Goal: Task Accomplishment & Management: Manage account settings

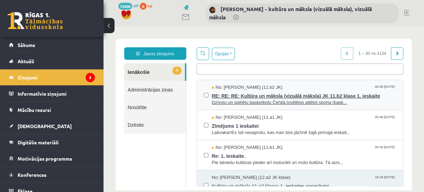
click at [252, 103] on span "Dzīvoju un spēlēju basketbolu Čehijā.Izvēlējos attēlot sporta (bask..." at bounding box center [304, 102] width 184 height 7
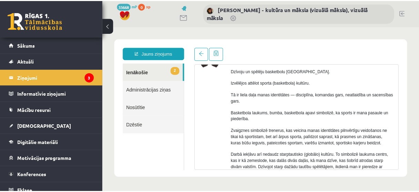
scroll to position [55, 0]
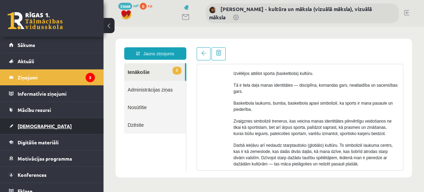
click at [33, 126] on span "[DEMOGRAPHIC_DATA]" at bounding box center [45, 126] width 54 height 6
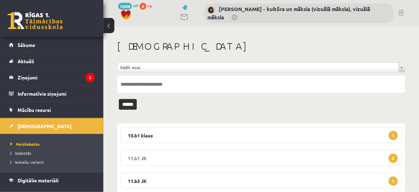
click at [392, 159] on span "2" at bounding box center [393, 157] width 9 height 9
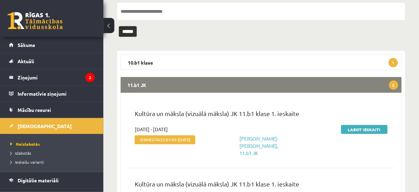
scroll to position [83, 0]
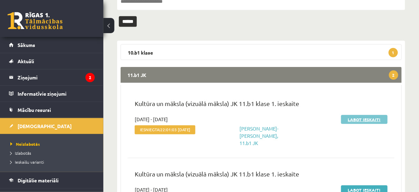
click at [368, 121] on link "Labot ieskaiti" at bounding box center [364, 119] width 47 height 9
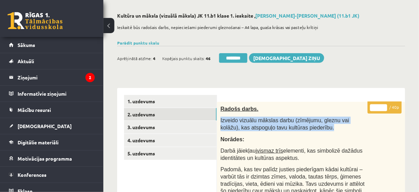
drag, startPoint x: 221, startPoint y: 119, endPoint x: 318, endPoint y: 130, distance: 98.1
click at [318, 130] on p "Izveido vizuālu mākslas darbu (zīmējumu, gleznu vai kolāžu), kas atspoguļo tavu…" at bounding box center [294, 124] width 147 height 14
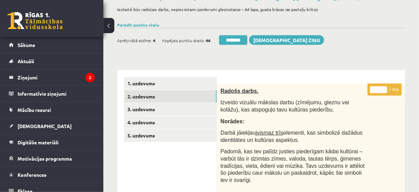
scroll to position [55, 0]
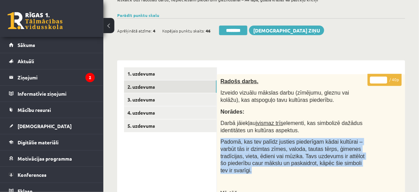
drag, startPoint x: 221, startPoint y: 141, endPoint x: 354, endPoint y: 164, distance: 135.1
click at [354, 164] on p "Padomā, kas tev palīdz justies piederīgam kādai kultūrai – varbūt tās ir dzimta…" at bounding box center [294, 156] width 147 height 36
copy span "Padomā, kas tev palīdz justies piederīgam kādai kultūrai – varbūt tās ir dzimta…"
click at [34, 79] on legend "Ziņojumi 2" at bounding box center [56, 77] width 77 height 16
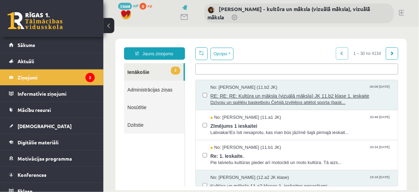
click at [259, 97] on span "RE: RE: RE: Kultūra un māksla (vizuālā māksla) JK 11.b2 klase 1. ieskaite" at bounding box center [300, 94] width 181 height 9
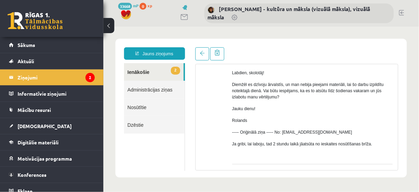
scroll to position [241, 0]
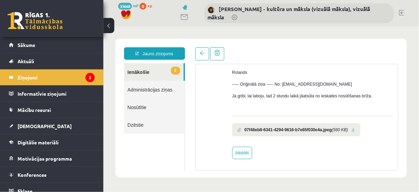
click at [355, 128] on link at bounding box center [353, 129] width 4 height 4
click at [237, 152] on link "Atbildēt" at bounding box center [242, 152] width 20 height 12
type input "**********"
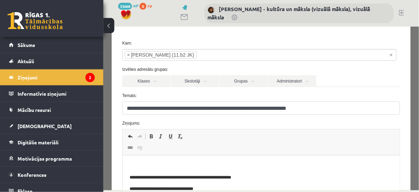
scroll to position [83, 0]
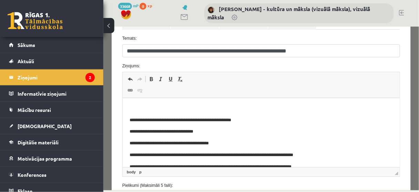
click at [129, 105] on p "Bagātinātā teksta redaktors, wiswyg-editor-47434005305960-1759988842-894" at bounding box center [260, 108] width 263 height 7
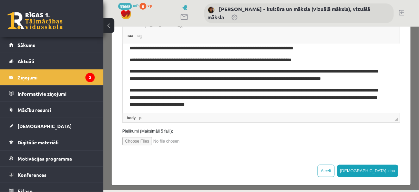
scroll to position [138, 0]
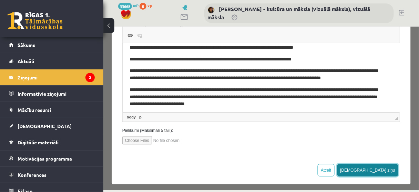
click at [382, 172] on button "Sūtīt ziņu" at bounding box center [367, 169] width 61 height 12
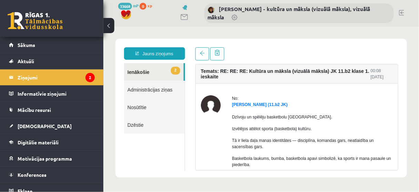
scroll to position [0, 0]
click at [141, 74] on link "2 Ienākošie" at bounding box center [154, 72] width 60 height 18
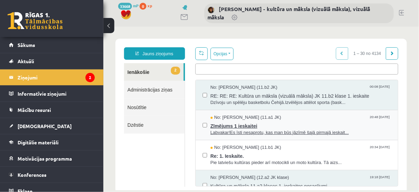
click at [220, 127] on span "Zīmējums 1 ieskaitei" at bounding box center [300, 124] width 181 height 9
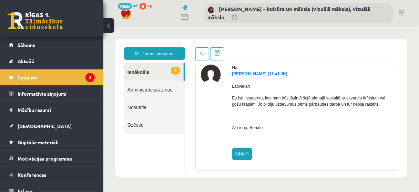
scroll to position [32, 0]
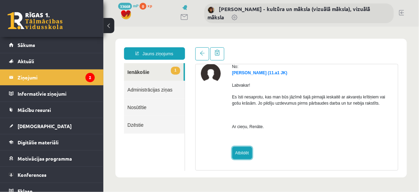
click at [239, 153] on link "Atbildēt" at bounding box center [242, 152] width 20 height 12
type input "**********"
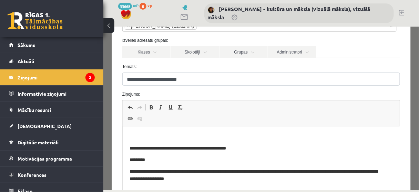
scroll to position [55, 0]
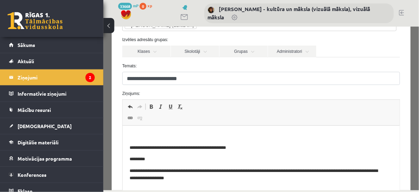
click at [135, 133] on p "Bagātinātā teksta redaktors, wiswyg-editor-47433859728440-1759988982-141" at bounding box center [260, 135] width 263 height 7
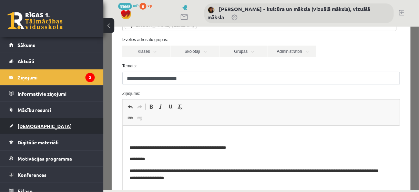
click at [32, 127] on span "[DEMOGRAPHIC_DATA]" at bounding box center [45, 126] width 54 height 6
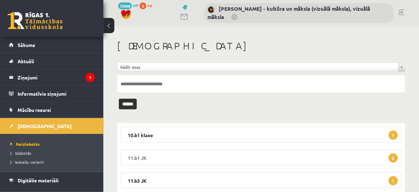
click at [393, 158] on span "2" at bounding box center [393, 157] width 9 height 9
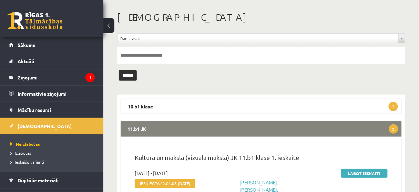
scroll to position [56, 0]
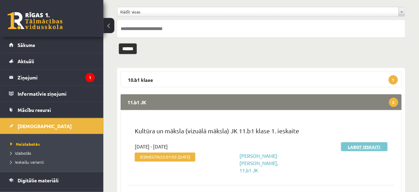
click at [368, 145] on link "Labot ieskaiti" at bounding box center [364, 146] width 47 height 9
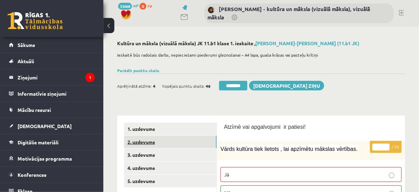
click at [182, 144] on link "2. uzdevums" at bounding box center [170, 141] width 93 height 13
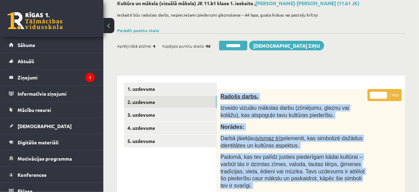
scroll to position [50, 0]
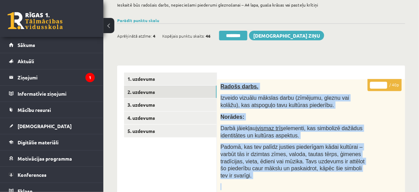
drag, startPoint x: 221, startPoint y: 134, endPoint x: 349, endPoint y: 172, distance: 133.3
copy div "Radošs darbs. Izveido vizuālu mākslas darbu (zīmējumu, gleznu vai kolāžu), kas …"
click at [26, 76] on legend "Ziņojumi 1" at bounding box center [56, 77] width 77 height 16
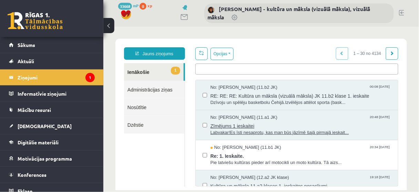
click at [247, 127] on span "Zīmējums 1 ieskaitei" at bounding box center [300, 124] width 181 height 9
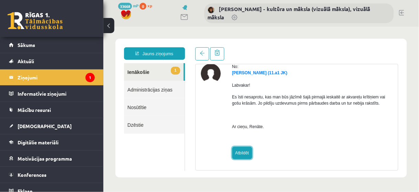
click at [243, 151] on link "Atbildēt" at bounding box center [242, 152] width 20 height 12
type input "**********"
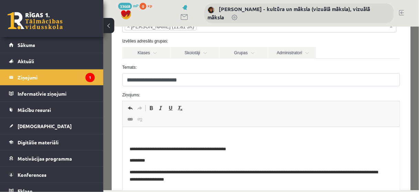
scroll to position [55, 0]
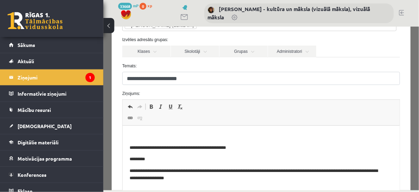
click at [133, 134] on p "Bagātinātā teksta redaktors, wiswyg-editor-47433852415020-1759989049-620" at bounding box center [260, 135] width 263 height 7
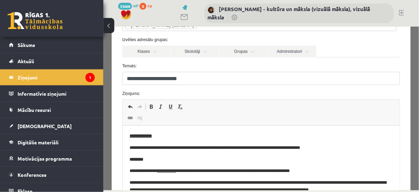
scroll to position [17, 0]
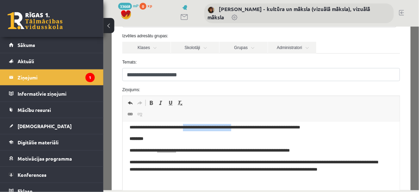
drag, startPoint x: 191, startPoint y: 128, endPoint x: 249, endPoint y: 130, distance: 58.0
click at [249, 130] on p "**********" at bounding box center [257, 127] width 256 height 7
click at [151, 102] on span at bounding box center [151, 103] width 6 height 6
click at [209, 139] on p "********" at bounding box center [260, 138] width 263 height 7
click at [248, 150] on p "**********" at bounding box center [257, 150] width 256 height 7
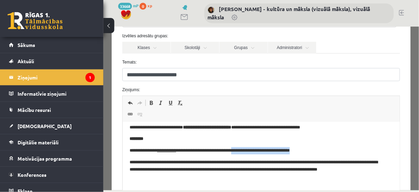
drag, startPoint x: 248, startPoint y: 150, endPoint x: 314, endPoint y: 152, distance: 66.2
click at [314, 152] on p "**********" at bounding box center [257, 150] width 256 height 7
click at [151, 102] on span at bounding box center [151, 103] width 6 height 6
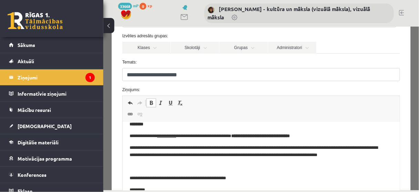
scroll to position [44, 0]
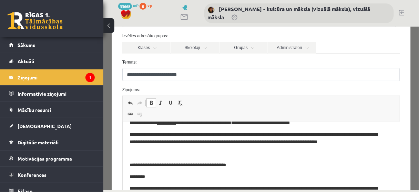
drag, startPoint x: 178, startPoint y: 135, endPoint x: 198, endPoint y: 135, distance: 20.4
click at [214, 135] on p "**********" at bounding box center [257, 138] width 256 height 14
drag, startPoint x: 191, startPoint y: 134, endPoint x: 243, endPoint y: 134, distance: 51.7
click at [243, 134] on p "**********" at bounding box center [257, 138] width 256 height 14
click at [149, 102] on span at bounding box center [151, 103] width 6 height 6
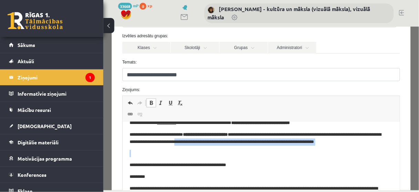
drag, startPoint x: 214, startPoint y: 142, endPoint x: 349, endPoint y: 146, distance: 134.2
click at [349, 146] on body "**********" at bounding box center [260, 153] width 263 height 138
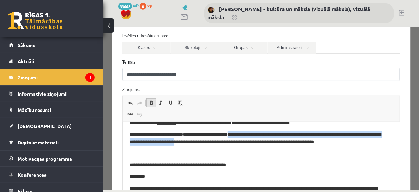
click at [152, 102] on span at bounding box center [151, 103] width 6 height 6
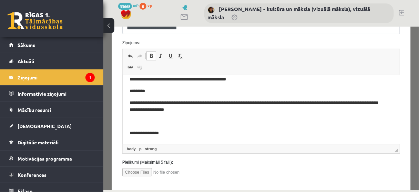
scroll to position [141, 0]
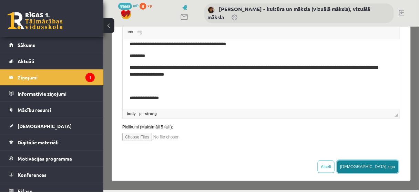
click at [384, 164] on button "[DEMOGRAPHIC_DATA] ziņu" at bounding box center [367, 166] width 61 height 12
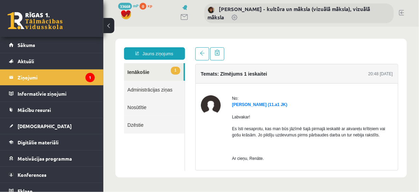
scroll to position [0, 0]
click at [32, 75] on legend "Ziņojumi 1" at bounding box center [56, 77] width 77 height 16
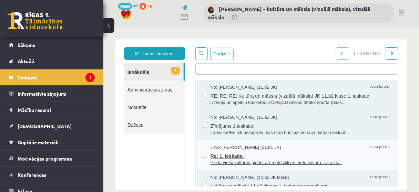
click at [238, 156] on span "Re: 1. Ieskaite." at bounding box center [300, 154] width 181 height 9
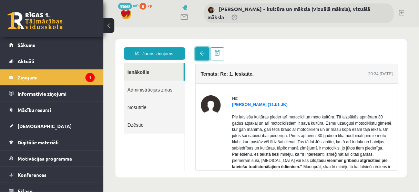
click at [201, 53] on span at bounding box center [202, 52] width 5 height 5
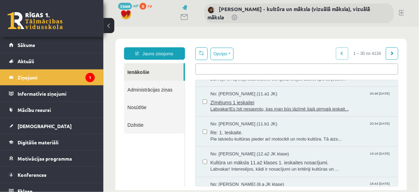
scroll to position [55, 0]
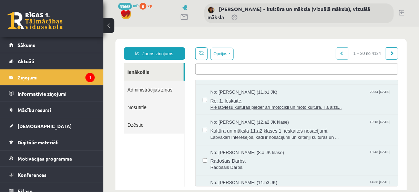
click at [233, 100] on span "Re: 1. Ieskaite." at bounding box center [300, 99] width 181 height 9
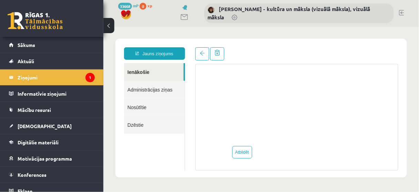
scroll to position [475, 0]
click at [247, 150] on link "Atbildēt" at bounding box center [242, 151] width 20 height 12
type input "**********"
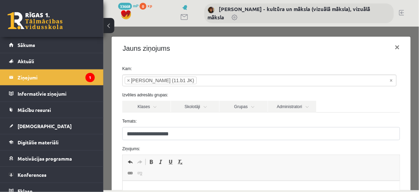
click at [144, 145] on label "Ziņojums:" at bounding box center [261, 148] width 288 height 6
click at [129, 142] on form "**********" at bounding box center [261, 173] width 288 height 217
click at [141, 119] on label "Temats:" at bounding box center [261, 121] width 288 height 6
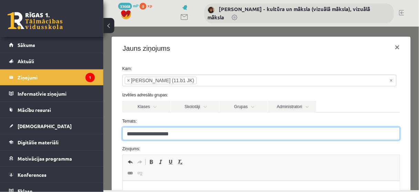
click at [141, 127] on input "**********" at bounding box center [261, 133] width 278 height 13
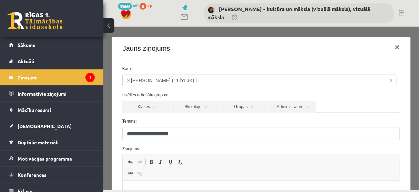
click at [160, 118] on label "Temats:" at bounding box center [261, 121] width 288 height 6
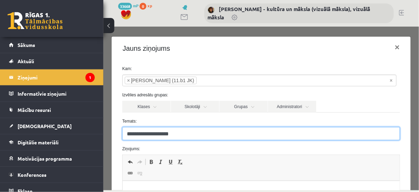
click at [160, 127] on input "**********" at bounding box center [261, 133] width 278 height 13
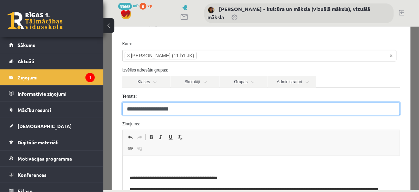
scroll to position [55, 0]
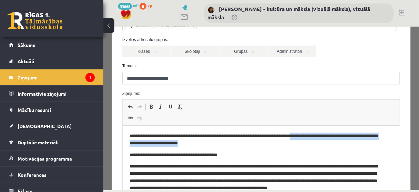
drag, startPoint x: 308, startPoint y: 136, endPoint x: 285, endPoint y: 143, distance: 23.2
click at [282, 143] on p "**********" at bounding box center [257, 139] width 256 height 14
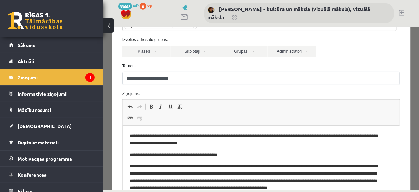
click at [222, 143] on p "**********" at bounding box center [257, 139] width 256 height 14
drag, startPoint x: 240, startPoint y: 244, endPoint x: 220, endPoint y: 144, distance: 101.2
click at [220, 144] on p "**********" at bounding box center [257, 139] width 256 height 14
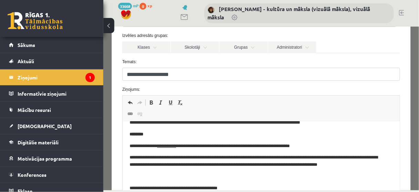
scroll to position [28, 0]
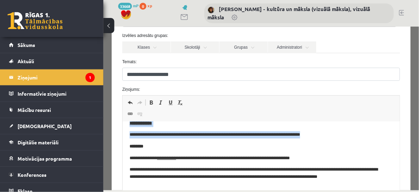
drag, startPoint x: 329, startPoint y: 134, endPoint x: 124, endPoint y: 126, distance: 204.6
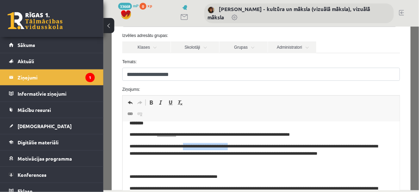
drag, startPoint x: 242, startPoint y: 147, endPoint x: 191, endPoint y: 146, distance: 51.0
click at [191, 146] on p "**********" at bounding box center [257, 150] width 256 height 14
click at [169, 103] on span at bounding box center [171, 102] width 6 height 6
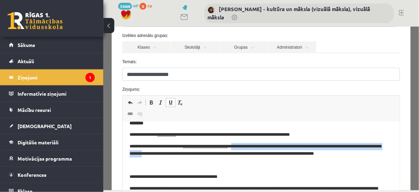
drag, startPoint x: 246, startPoint y: 145, endPoint x: 176, endPoint y: 154, distance: 70.6
click at [176, 154] on p "**********" at bounding box center [257, 150] width 256 height 14
click at [168, 103] on span at bounding box center [171, 102] width 6 height 6
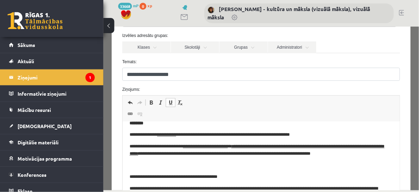
click at [207, 165] on p "Bagātinātā teksta redaktors, wiswyg-editor-47433919384380-1759989184-81" at bounding box center [260, 164] width 263 height 7
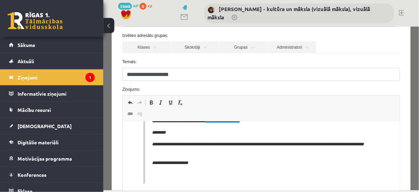
scroll to position [141, 0]
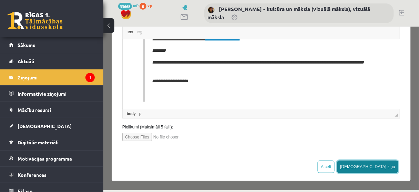
click at [381, 164] on button "Sūtīt ziņu" at bounding box center [367, 166] width 61 height 12
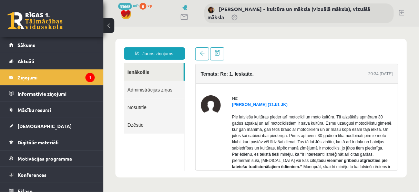
scroll to position [0, 0]
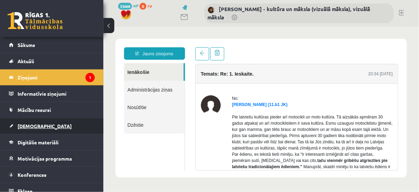
click at [28, 124] on span "[DEMOGRAPHIC_DATA]" at bounding box center [45, 126] width 54 height 6
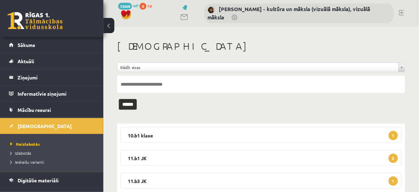
scroll to position [43, 0]
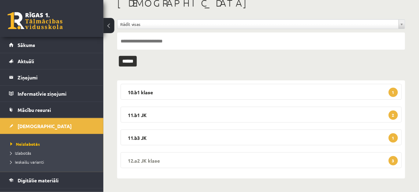
click at [395, 160] on span "3" at bounding box center [393, 160] width 9 height 9
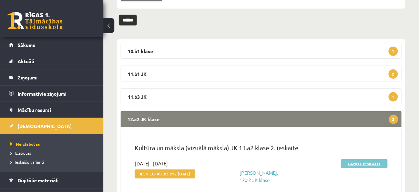
scroll to position [98, 0]
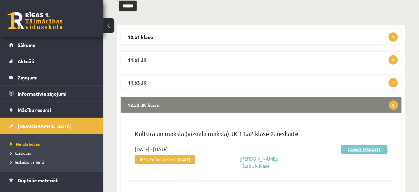
click at [372, 149] on link "Labot ieskaiti" at bounding box center [364, 149] width 47 height 9
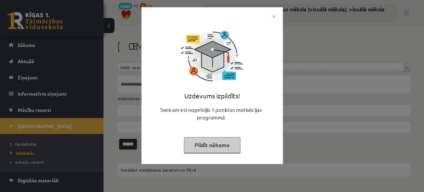
click at [203, 143] on button "Pildīt nākamo" at bounding box center [212, 145] width 57 height 16
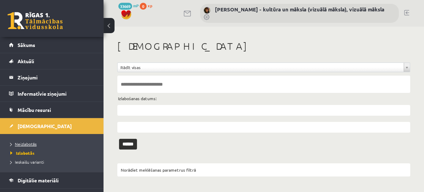
click at [22, 143] on span "Neizlabotās" at bounding box center [23, 144] width 26 height 6
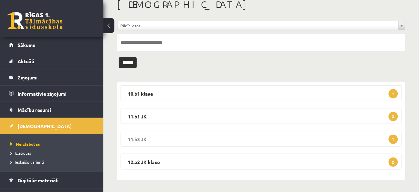
scroll to position [43, 0]
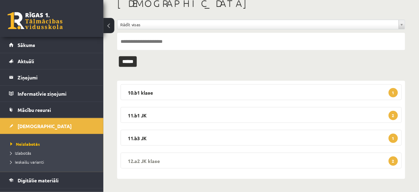
click at [394, 160] on span "2" at bounding box center [393, 160] width 9 height 9
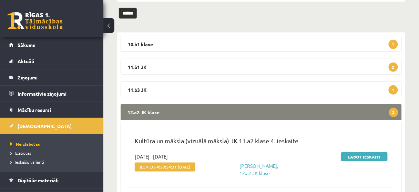
scroll to position [98, 0]
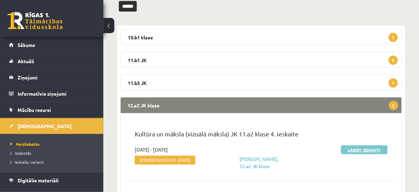
click at [351, 148] on link "Labot ieskaiti" at bounding box center [364, 149] width 47 height 9
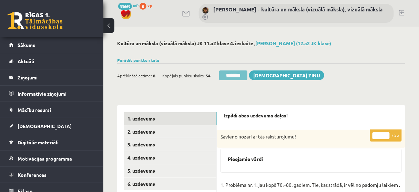
click at [237, 76] on input "********" at bounding box center [233, 75] width 28 height 10
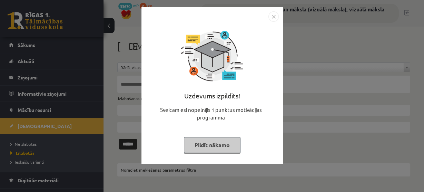
click at [219, 145] on button "Pildīt nākamo" at bounding box center [212, 145] width 57 height 16
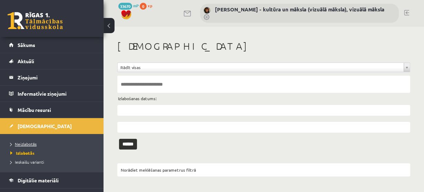
click at [26, 142] on span "Neizlabotās" at bounding box center [23, 144] width 26 height 6
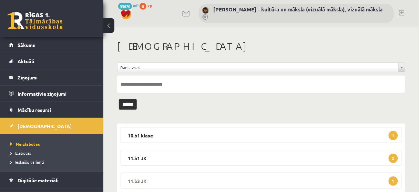
click at [393, 180] on span "1" at bounding box center [393, 180] width 9 height 9
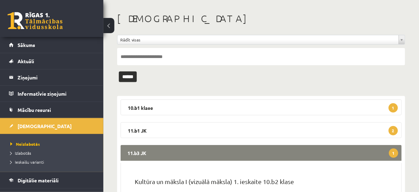
scroll to position [28, 0]
click at [393, 128] on span "2" at bounding box center [393, 130] width 9 height 9
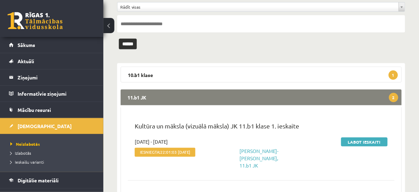
scroll to position [0, 0]
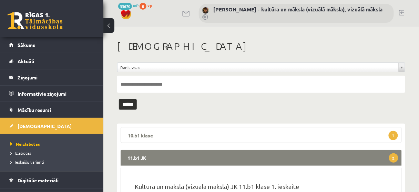
click at [392, 133] on span "1" at bounding box center [393, 135] width 9 height 9
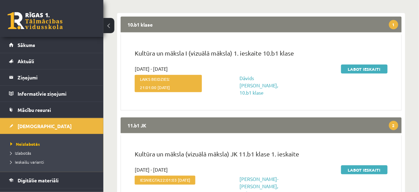
scroll to position [165, 0]
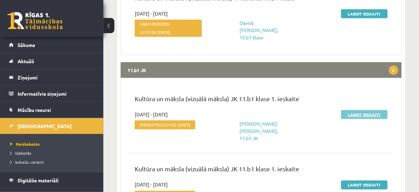
click at [371, 113] on link "Labot ieskaiti" at bounding box center [364, 114] width 47 height 9
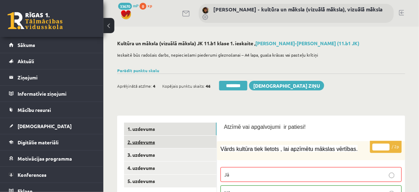
click at [166, 141] on link "2. uzdevums" at bounding box center [170, 141] width 93 height 13
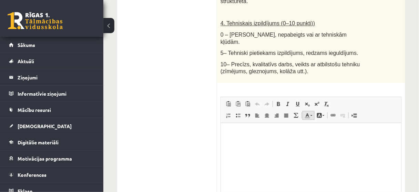
scroll to position [524, 0]
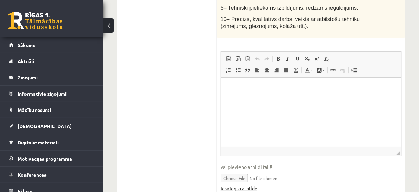
click at [244, 184] on link "Iesniegtā atbilde" at bounding box center [239, 187] width 37 height 7
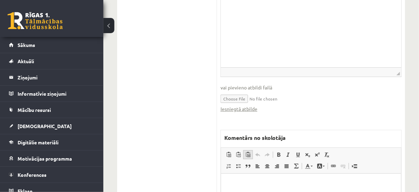
scroll to position [607, 0]
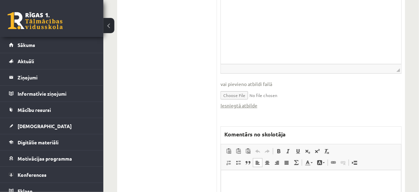
click at [229, 177] on p "Bagātinātā teksta redaktors, wiswyg-editor-47433861419500-1759989476-377" at bounding box center [311, 180] width 166 height 7
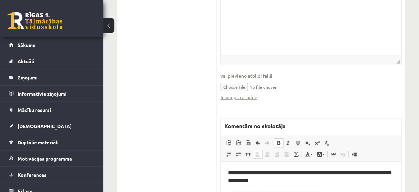
click at [238, 181] on b "**********" at bounding box center [309, 176] width 163 height 13
click at [312, 191] on b "**********" at bounding box center [276, 192] width 97 height 5
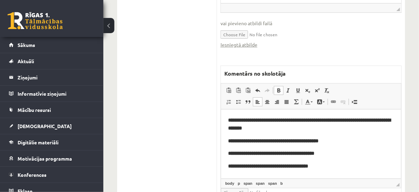
scroll to position [670, 0]
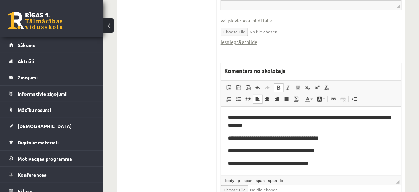
click at [290, 162] on b "**********" at bounding box center [268, 162] width 80 height 5
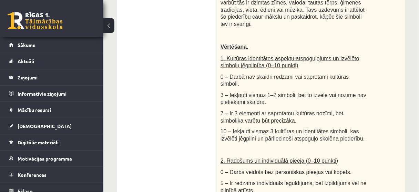
scroll to position [63, 0]
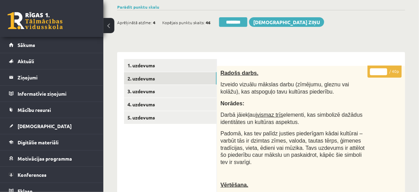
click at [384, 69] on input "*" at bounding box center [378, 71] width 17 height 7
type input "*"
click at [384, 73] on input "*" at bounding box center [378, 71] width 17 height 7
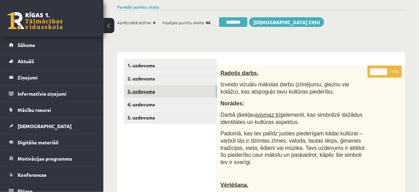
click at [168, 91] on link "3. uzdevums" at bounding box center [170, 91] width 93 height 13
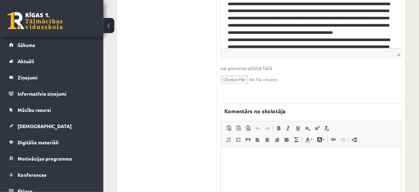
scroll to position [312, 0]
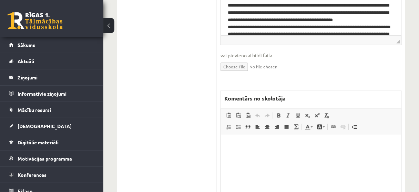
click at [235, 143] on p "Bagātinātā teksta redaktors, wiswyg-editor-47433797700500-1759989563-820" at bounding box center [311, 144] width 166 height 7
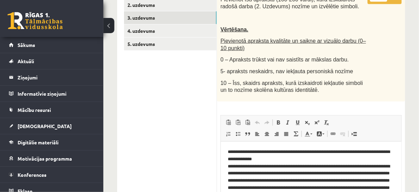
scroll to position [63, 0]
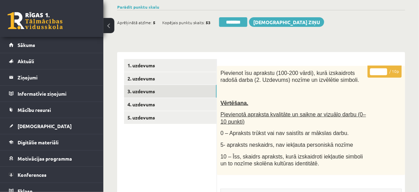
click at [385, 68] on input "*" at bounding box center [378, 71] width 17 height 7
type input "*"
click at [385, 68] on input "*" at bounding box center [378, 71] width 17 height 7
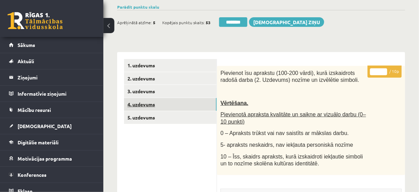
click at [192, 105] on link "4. uzdevums" at bounding box center [170, 104] width 93 height 13
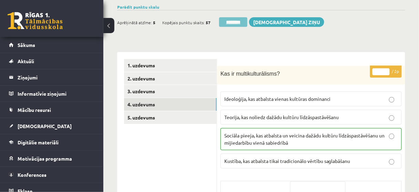
click at [233, 22] on input "********" at bounding box center [233, 22] width 28 height 10
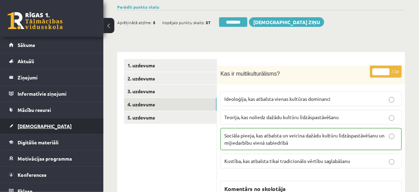
scroll to position [0, 0]
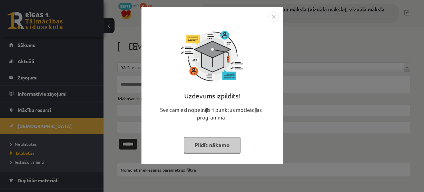
click at [200, 144] on button "Pildīt nākamo" at bounding box center [212, 145] width 57 height 16
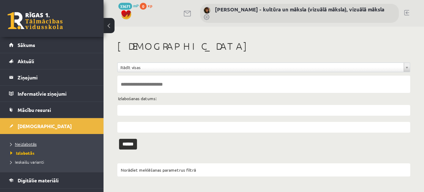
click at [22, 144] on span "Neizlabotās" at bounding box center [23, 144] width 26 height 6
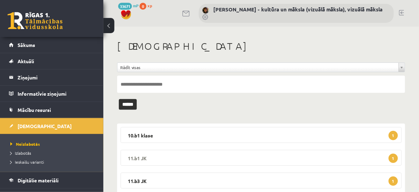
click at [392, 158] on span "1" at bounding box center [393, 157] width 9 height 9
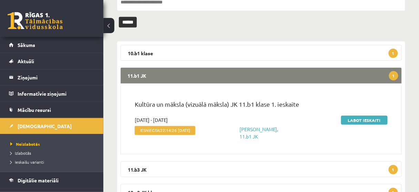
scroll to position [83, 0]
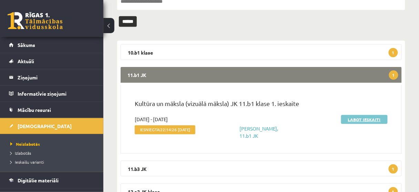
click at [367, 119] on link "Labot ieskaiti" at bounding box center [364, 119] width 47 height 9
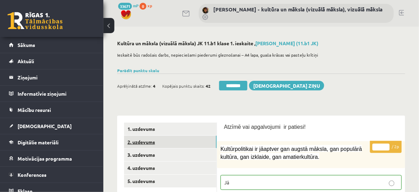
click at [173, 144] on link "2. uzdevums" at bounding box center [170, 141] width 93 height 13
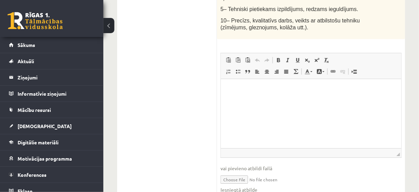
scroll to position [524, 0]
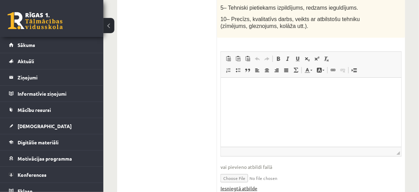
click at [247, 184] on link "Iesniegtā atbilde" at bounding box center [239, 187] width 37 height 7
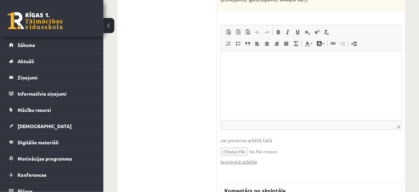
scroll to position [607, 0]
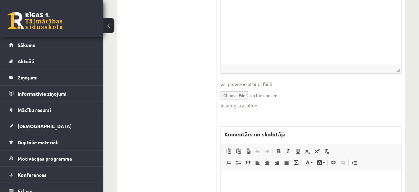
click at [231, 177] on p "Bagātinātā teksta redaktors, wiswyg-editor-47433778611720-1759989723-329" at bounding box center [311, 180] width 166 height 7
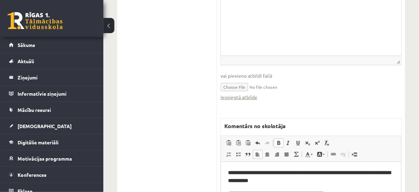
click at [240, 180] on b "**********" at bounding box center [309, 176] width 163 height 13
click at [312, 191] on b "**********" at bounding box center [276, 192] width 97 height 5
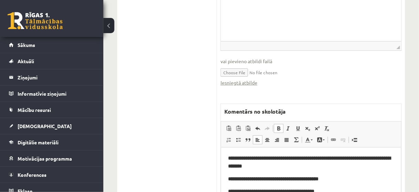
scroll to position [643, 0]
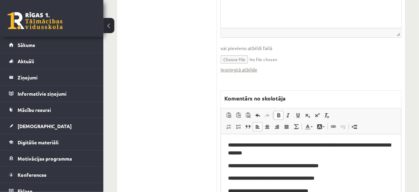
click at [290, 191] on b "**********" at bounding box center [268, 190] width 80 height 5
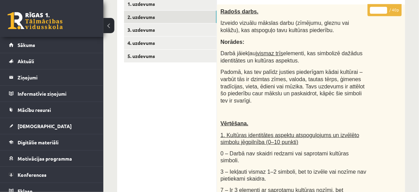
scroll to position [63, 0]
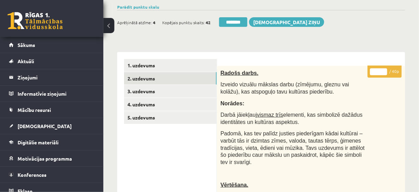
click at [385, 69] on input "*" at bounding box center [378, 71] width 17 height 7
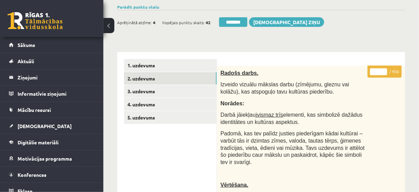
click at [385, 69] on input "*" at bounding box center [378, 71] width 17 height 7
type input "*"
click at [385, 69] on input "*" at bounding box center [378, 71] width 17 height 7
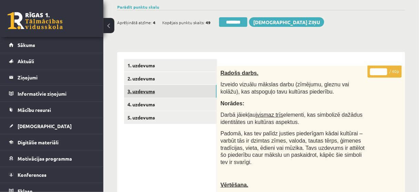
click at [182, 93] on link "3. uzdevums" at bounding box center [170, 91] width 93 height 13
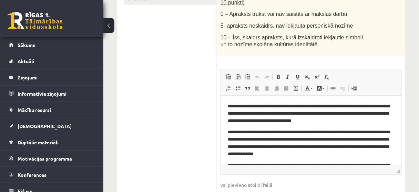
scroll to position [119, 0]
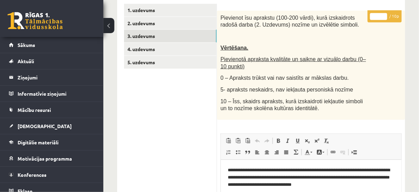
click at [384, 13] on input "*" at bounding box center [378, 16] width 17 height 7
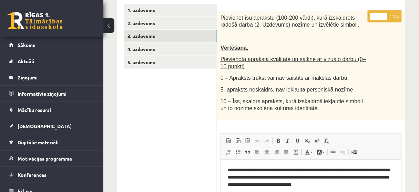
click at [384, 13] on input "*" at bounding box center [378, 16] width 17 height 7
type input "*"
click at [385, 18] on input "*" at bounding box center [378, 16] width 17 height 7
click at [186, 49] on link "4. uzdevums" at bounding box center [170, 49] width 93 height 13
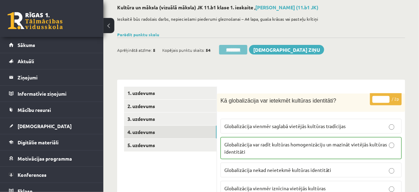
scroll to position [0, 0]
click at [243, 48] on input "********" at bounding box center [233, 50] width 28 height 10
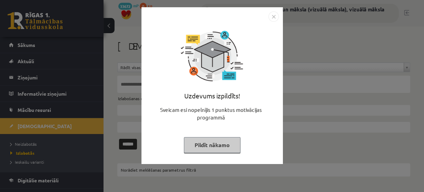
click at [218, 146] on button "Pildīt nākamo" at bounding box center [212, 145] width 57 height 16
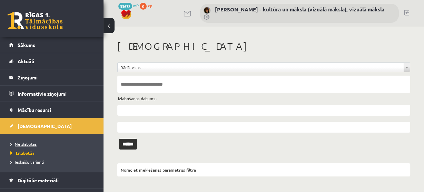
click at [30, 144] on span "Neizlabotās" at bounding box center [23, 144] width 26 height 6
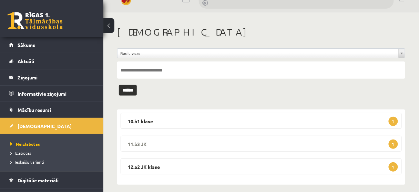
scroll to position [20, 0]
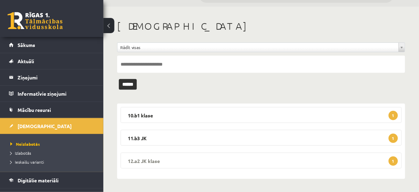
click at [392, 160] on span "1" at bounding box center [393, 160] width 9 height 9
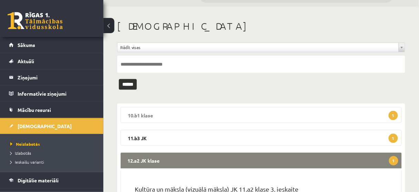
click at [395, 115] on span "1" at bounding box center [393, 115] width 9 height 9
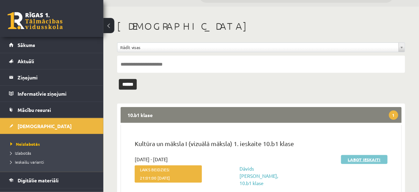
click at [361, 159] on link "Labot ieskaiti" at bounding box center [364, 159] width 47 height 9
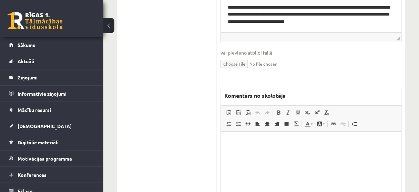
scroll to position [634, 0]
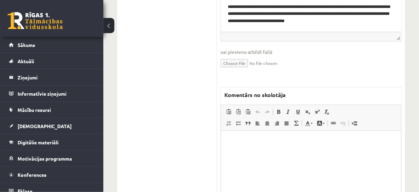
click at [237, 140] on p "Bagātinātā teksta redaktors, wiswyg-editor-47433786044960-1759989955-155" at bounding box center [311, 140] width 166 height 7
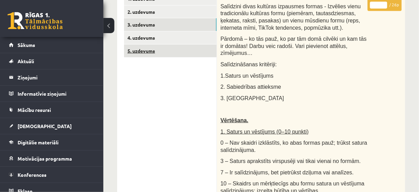
scroll to position [110, 0]
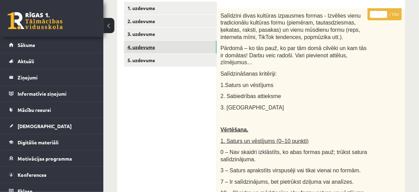
click at [193, 52] on link "4. uzdevums" at bounding box center [170, 47] width 93 height 13
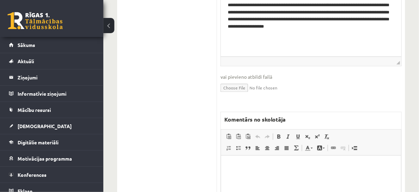
scroll to position [276, 0]
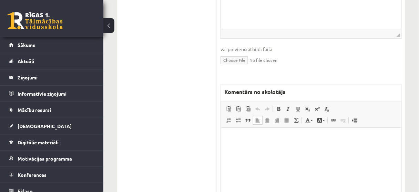
click at [230, 135] on p "Bagātinātā teksta redaktors, wiswyg-editor-47434010917080-1759990041-588" at bounding box center [311, 137] width 166 height 7
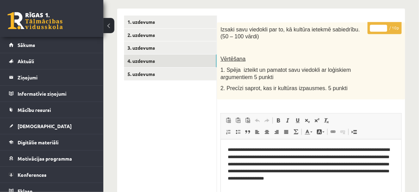
scroll to position [28, 0]
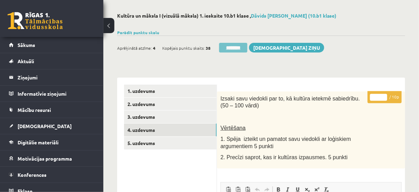
click at [236, 48] on input "********" at bounding box center [233, 48] width 28 height 10
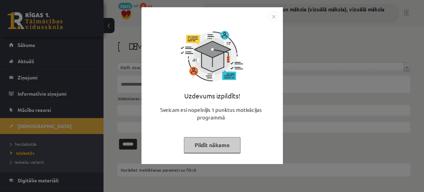
click at [214, 145] on button "Pildīt nākamo" at bounding box center [212, 145] width 57 height 16
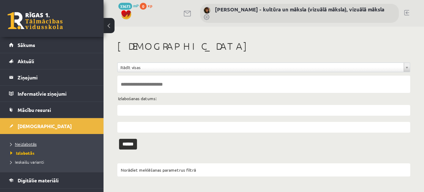
click at [28, 142] on span "Neizlabotās" at bounding box center [23, 144] width 26 height 6
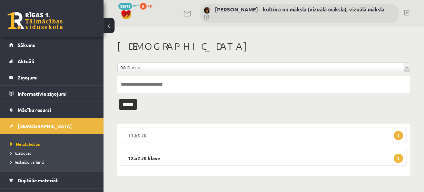
click at [400, 134] on span "1" at bounding box center [397, 135] width 9 height 9
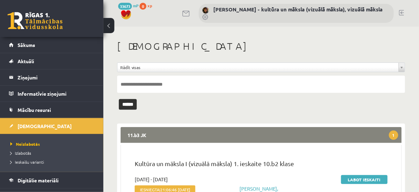
scroll to position [28, 0]
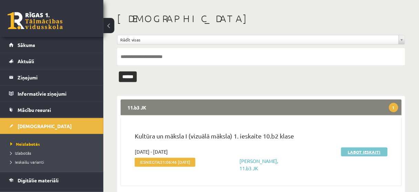
click at [362, 149] on link "Labot ieskaiti" at bounding box center [364, 151] width 47 height 9
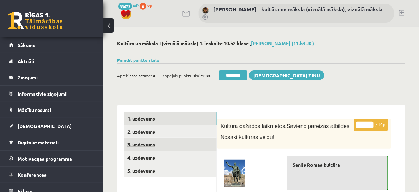
click at [172, 144] on link "3. uzdevums" at bounding box center [170, 144] width 93 height 13
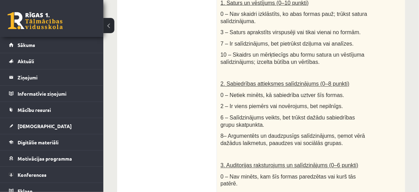
scroll to position [110, 0]
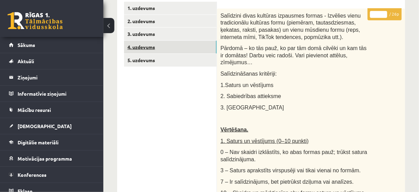
click at [193, 47] on link "4. uzdevums" at bounding box center [170, 47] width 93 height 13
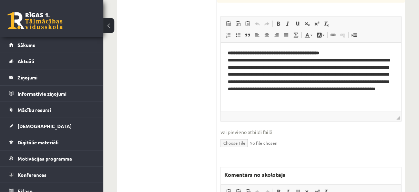
scroll to position [248, 0]
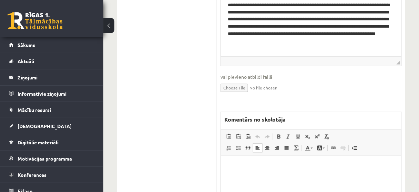
click at [235, 163] on p "Bagātinātā teksta redaktors, wiswyg-editor-47433918827500-1759990094-752" at bounding box center [311, 165] width 166 height 7
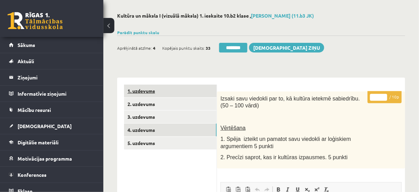
scroll to position [0, 0]
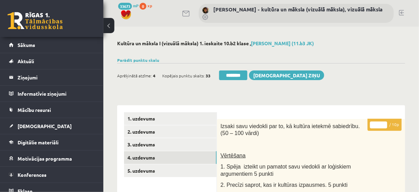
drag, startPoint x: 237, startPoint y: 75, endPoint x: 238, endPoint y: 20, distance: 55.2
click at [237, 75] on input "********" at bounding box center [233, 75] width 28 height 10
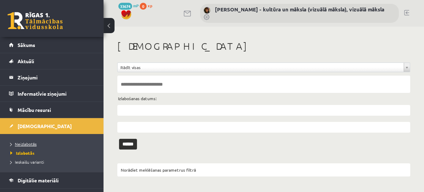
click at [28, 143] on span "Neizlabotās" at bounding box center [23, 144] width 26 height 6
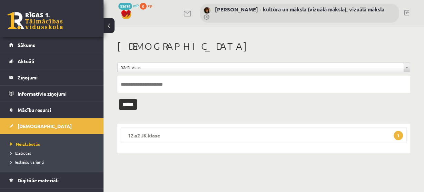
click at [398, 136] on span "1" at bounding box center [397, 135] width 9 height 9
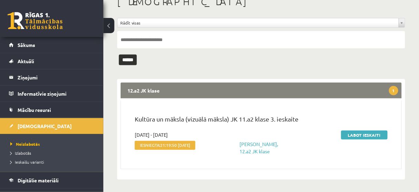
scroll to position [51, 0]
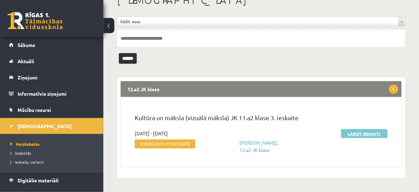
click at [362, 131] on link "Labot ieskaiti" at bounding box center [364, 133] width 47 height 9
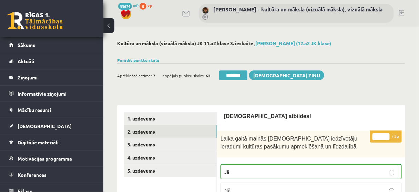
click at [171, 134] on link "2. uzdevums" at bounding box center [170, 131] width 93 height 13
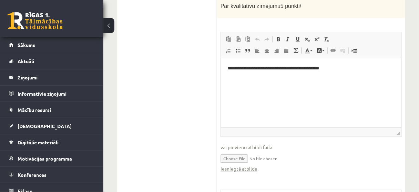
scroll to position [359, 0]
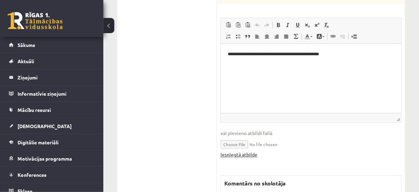
click at [246, 151] on link "Iesniegtā atbilde" at bounding box center [239, 154] width 37 height 7
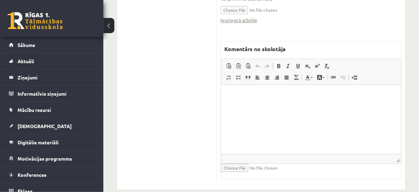
scroll to position [495, 0]
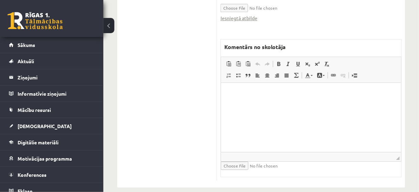
click at [235, 93] on p "Bagātinātā teksta redaktors, wiswyg-editor-47433889097500-1759990138-152" at bounding box center [311, 93] width 166 height 7
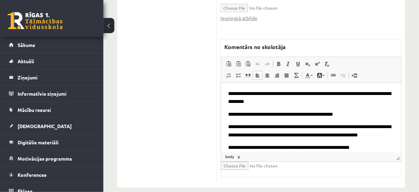
scroll to position [86, 0]
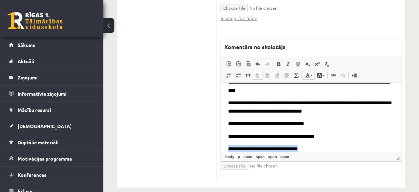
drag, startPoint x: 300, startPoint y: 147, endPoint x: 229, endPoint y: 145, distance: 71.0
click at [229, 145] on p "**********" at bounding box center [311, 149] width 166 height 8
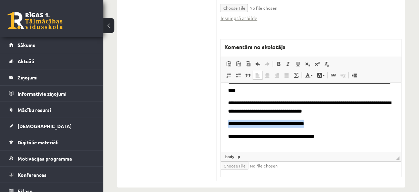
drag, startPoint x: 304, startPoint y: 124, endPoint x: 221, endPoint y: 125, distance: 82.7
click at [221, 125] on html "**********" at bounding box center [311, 78] width 180 height 162
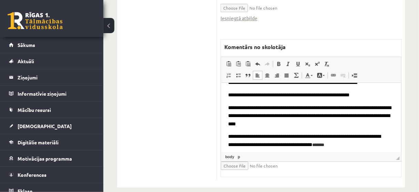
scroll to position [80, 0]
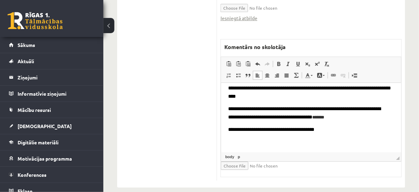
click at [295, 128] on span "**********" at bounding box center [271, 129] width 86 height 5
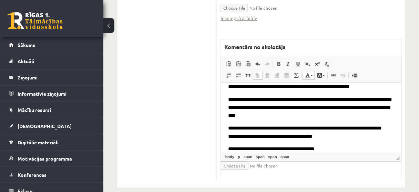
scroll to position [52, 0]
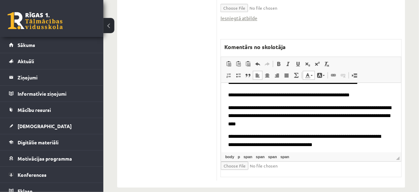
click at [386, 115] on p "**********" at bounding box center [311, 116] width 166 height 24
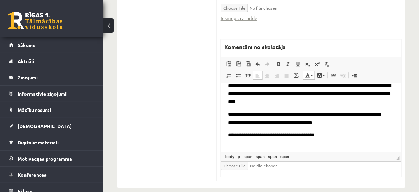
scroll to position [80, 0]
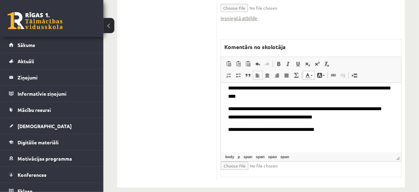
click at [295, 129] on span "**********" at bounding box center [271, 129] width 86 height 5
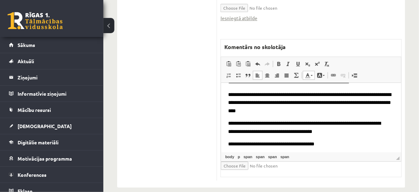
scroll to position [52, 0]
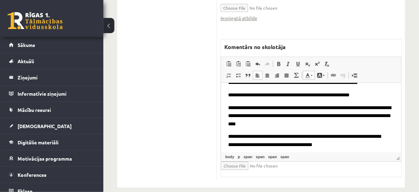
click at [385, 115] on span "**********" at bounding box center [309, 115] width 163 height 21
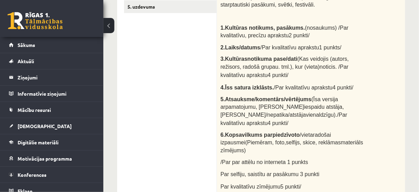
scroll to position [53, 0]
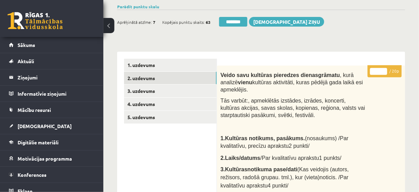
click at [384, 69] on input "*" at bounding box center [378, 71] width 17 height 7
click at [384, 69] on input "**" at bounding box center [378, 71] width 17 height 7
type input "**"
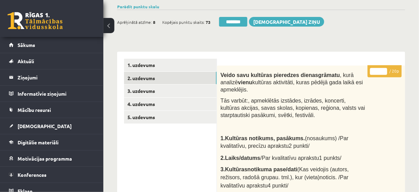
click at [384, 72] on input "**" at bounding box center [378, 71] width 17 height 7
click at [175, 93] on link "3. uzdevums" at bounding box center [170, 90] width 93 height 13
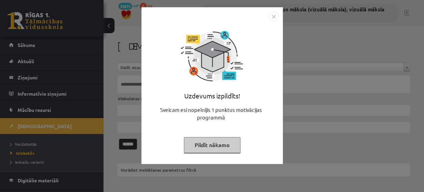
click at [216, 146] on button "Pildīt nākamo" at bounding box center [212, 145] width 57 height 16
